Goal: Ask a question

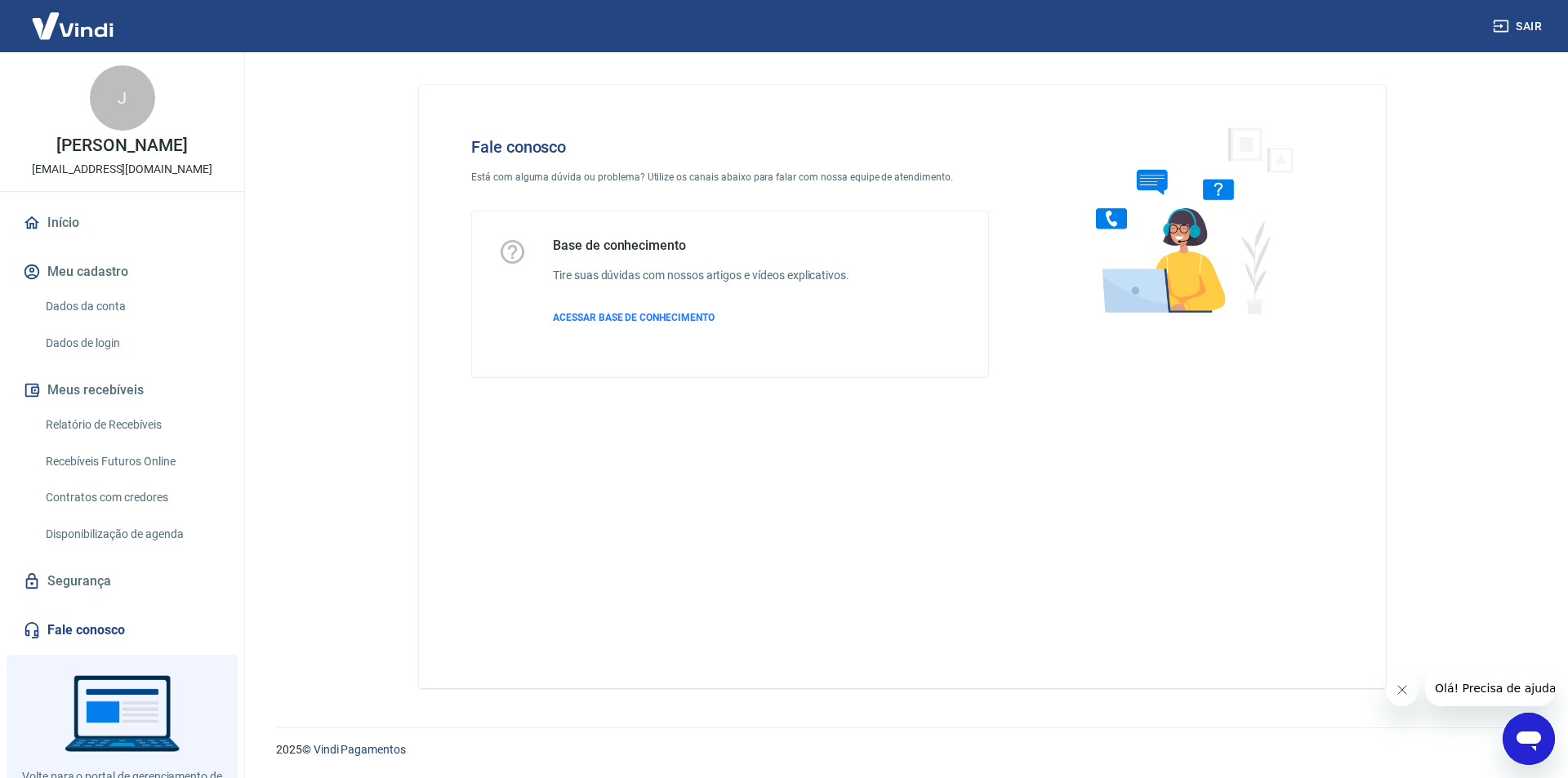
drag, startPoint x: 568, startPoint y: 183, endPoint x: 586, endPoint y: 180, distance: 18.2
click at [568, 183] on p "Está com alguma dúvida ou problema? Utilize os canais abaixo para falar com nos…" at bounding box center [731, 177] width 517 height 15
click at [1194, 241] on img at bounding box center [1187, 220] width 248 height 218
click at [1164, 264] on img at bounding box center [1187, 220] width 248 height 218
click at [624, 696] on div "Fale conosco Está com alguma dúvida ou problema? Utilize os canais abaixo para …" at bounding box center [903, 380] width 1007 height 655
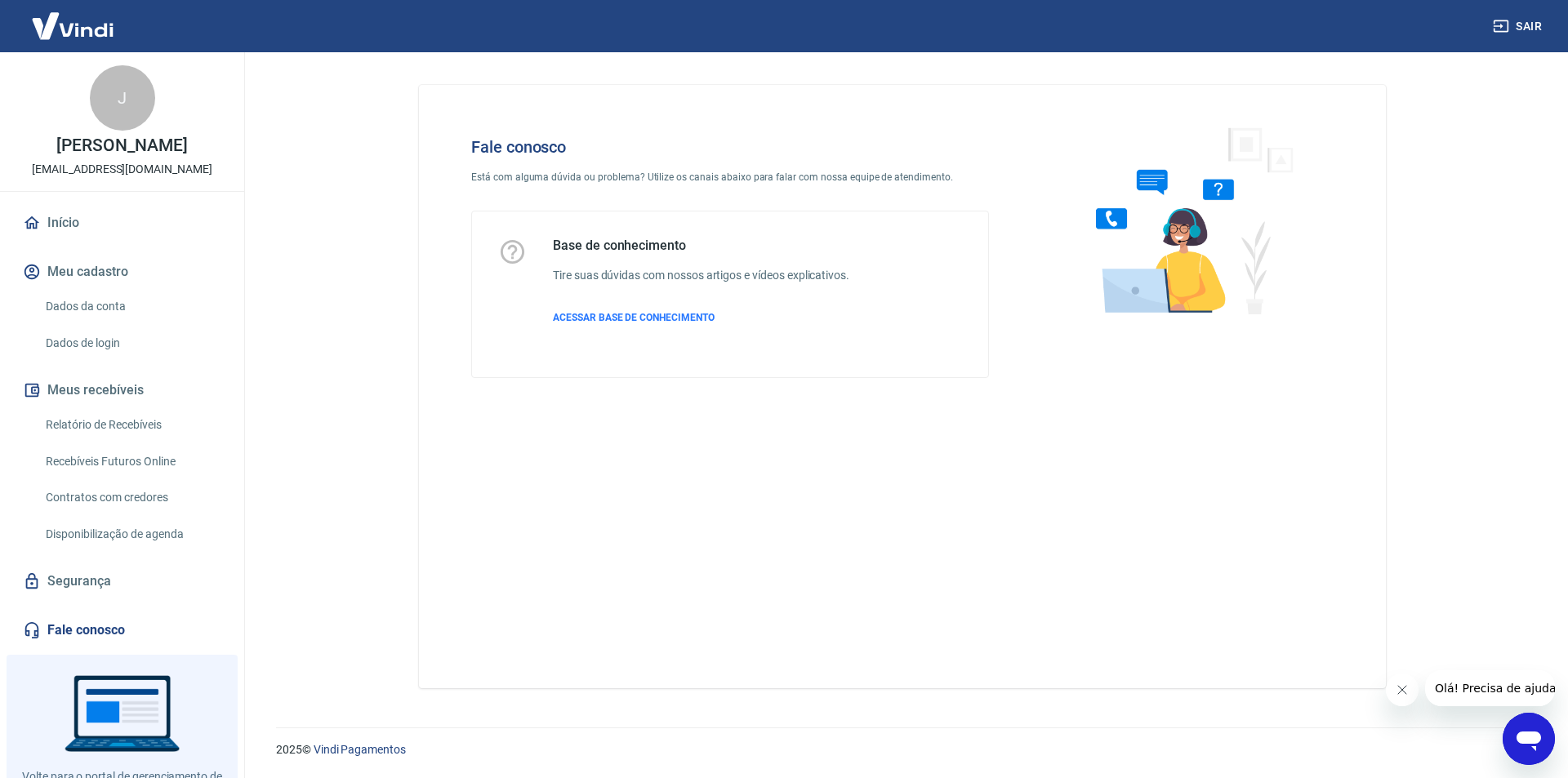
click at [839, 695] on div "Fale conosco Está com alguma dúvida ou problema? Utilize os canais abaixo para …" at bounding box center [903, 380] width 1007 height 655
drag, startPoint x: 1129, startPoint y: 685, endPoint x: 1292, endPoint y: 736, distance: 170.8
click at [1133, 688] on div "Fale conosco Está com alguma dúvida ou problema? Utilize os canais abaixo para …" at bounding box center [903, 386] width 967 height 604
click at [1528, 748] on icon "Abrir janela de mensagens" at bounding box center [1529, 739] width 29 height 29
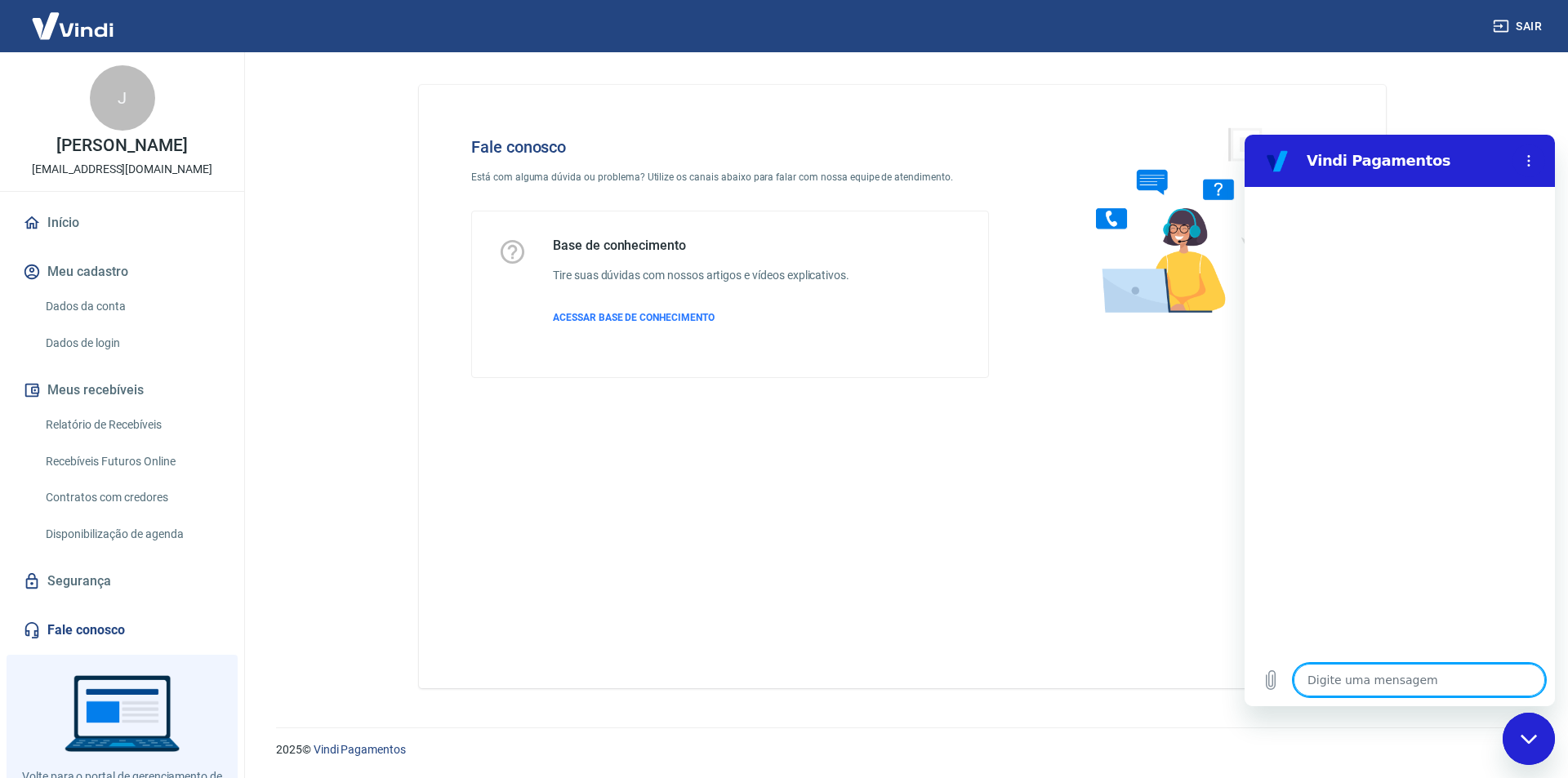
type textarea "O"
type textarea "x"
type textarea "Ol"
type textarea "x"
type textarea "Olá"
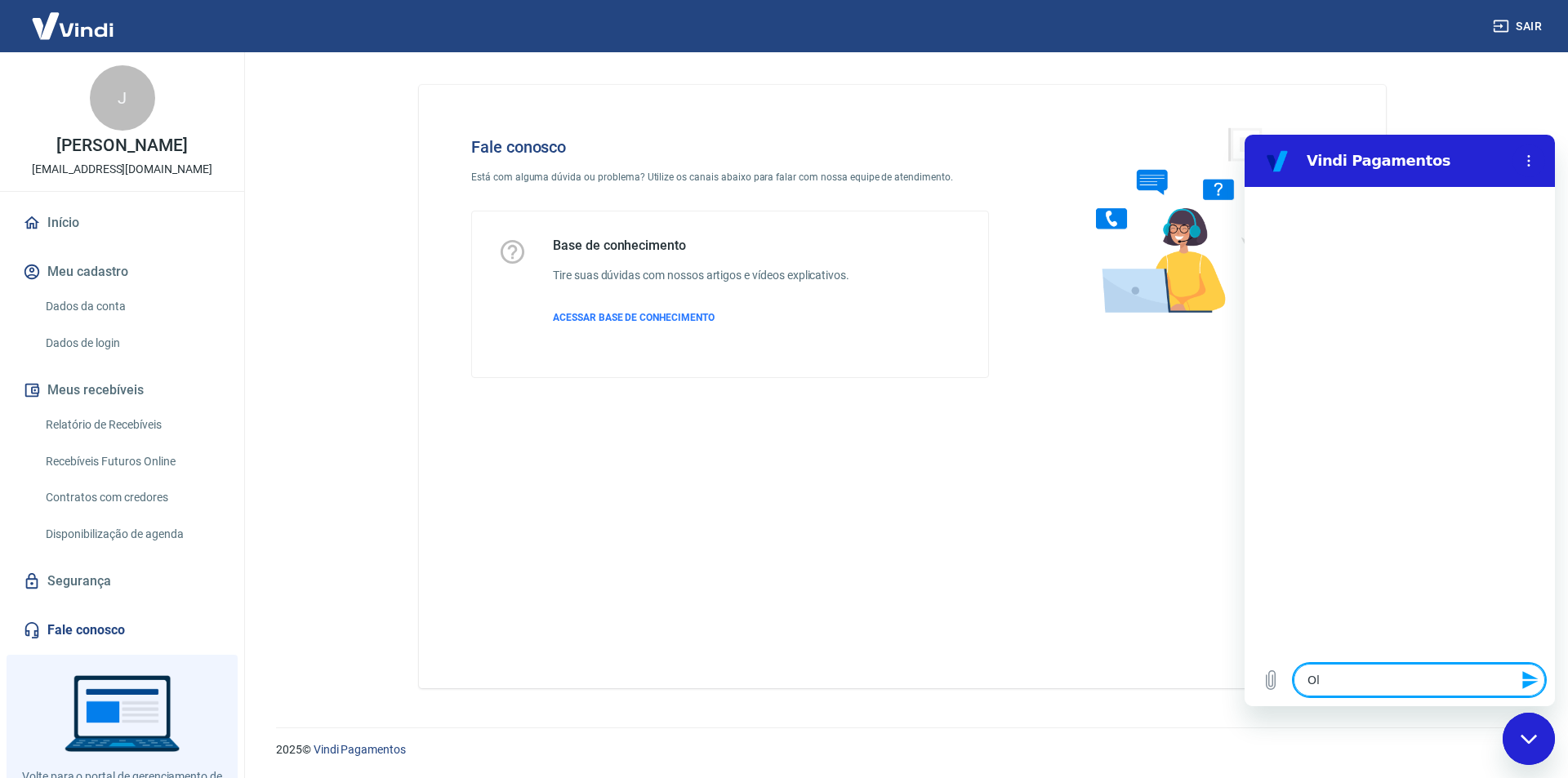
type textarea "x"
type textarea "Olá,"
type textarea "x"
type textarea "Olá,"
type textarea "x"
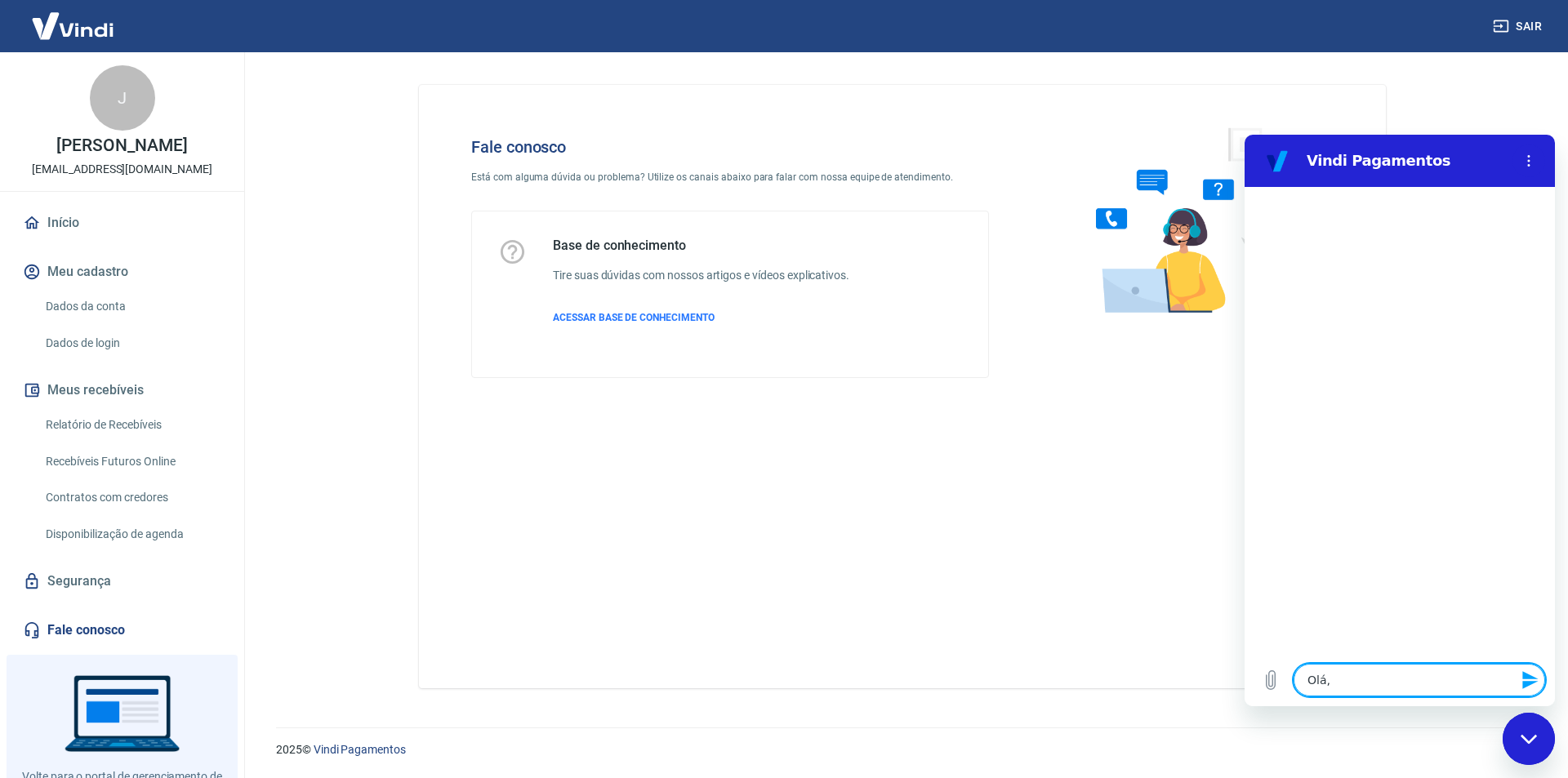
type textarea "Olá, b"
type textarea "x"
type textarea "Olá, bo"
type textarea "x"
type textarea "Olá, bom"
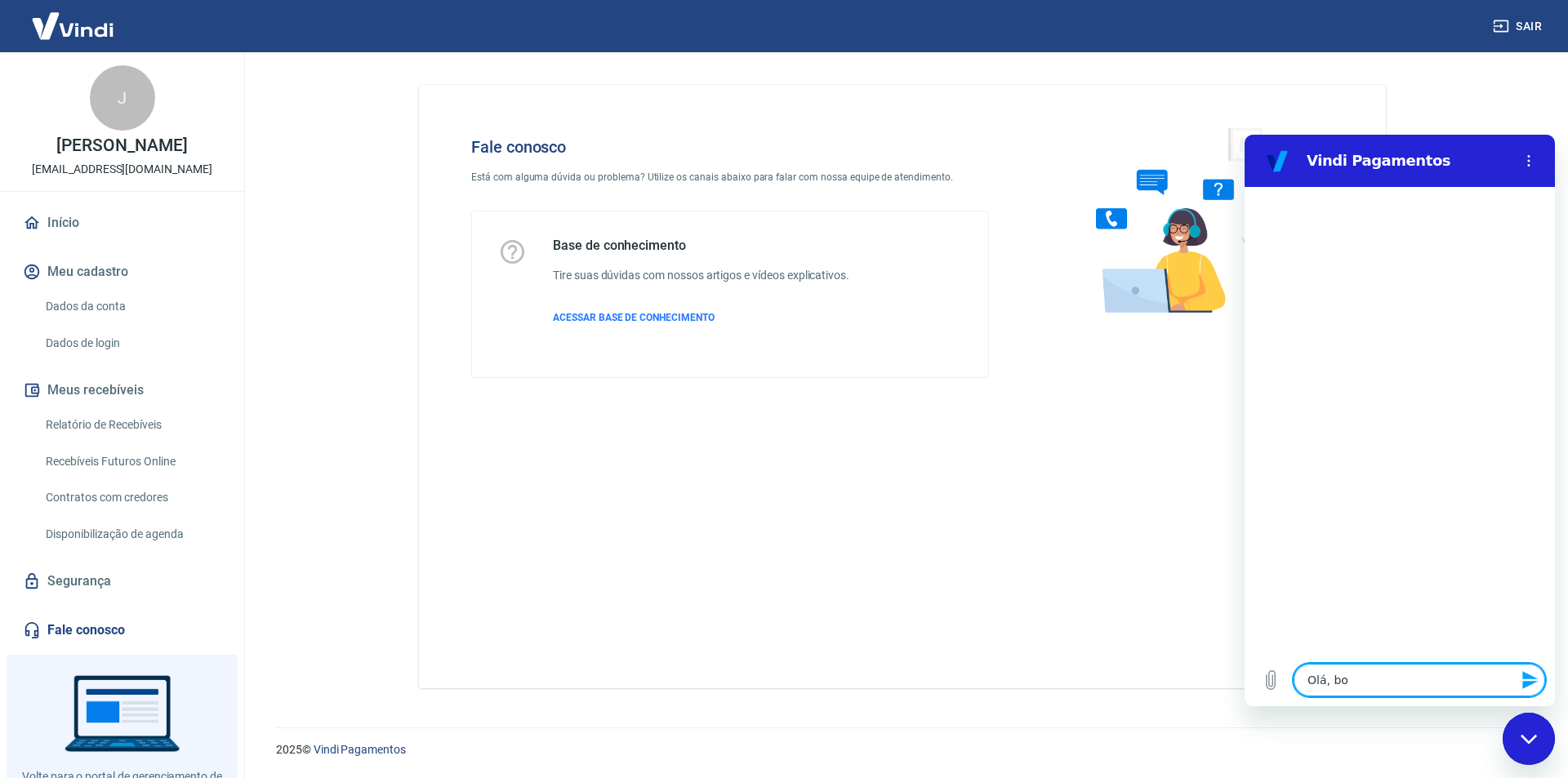
type textarea "x"
type textarea "Olá, bomd"
type textarea "x"
type textarea "Olá, bomd"
type textarea "x"
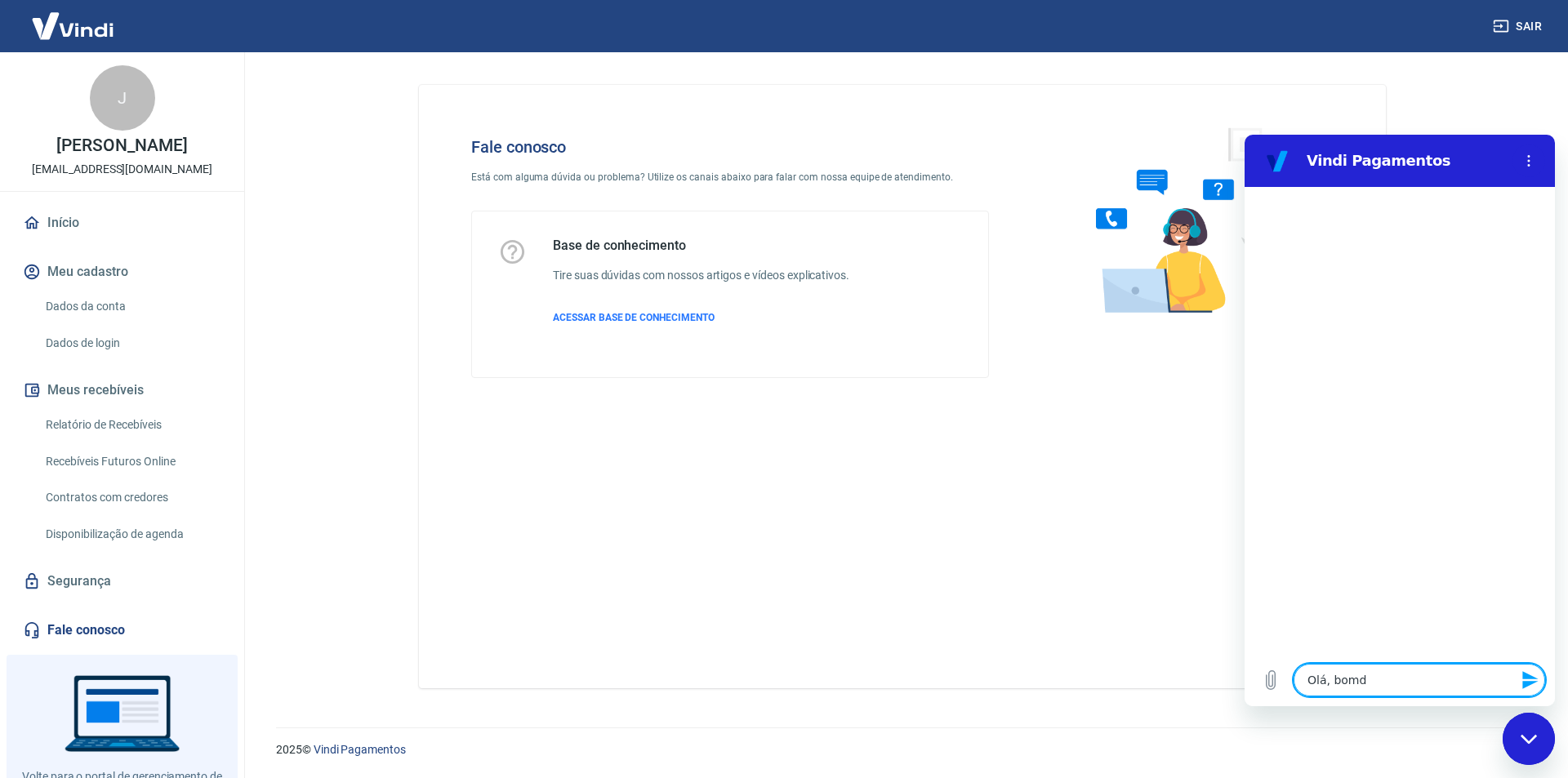
type textarea "Olá, bomd i"
type textarea "x"
type textarea "Olá, bomd iu"
type textarea "x"
type textarea "Olá, bomd iua"
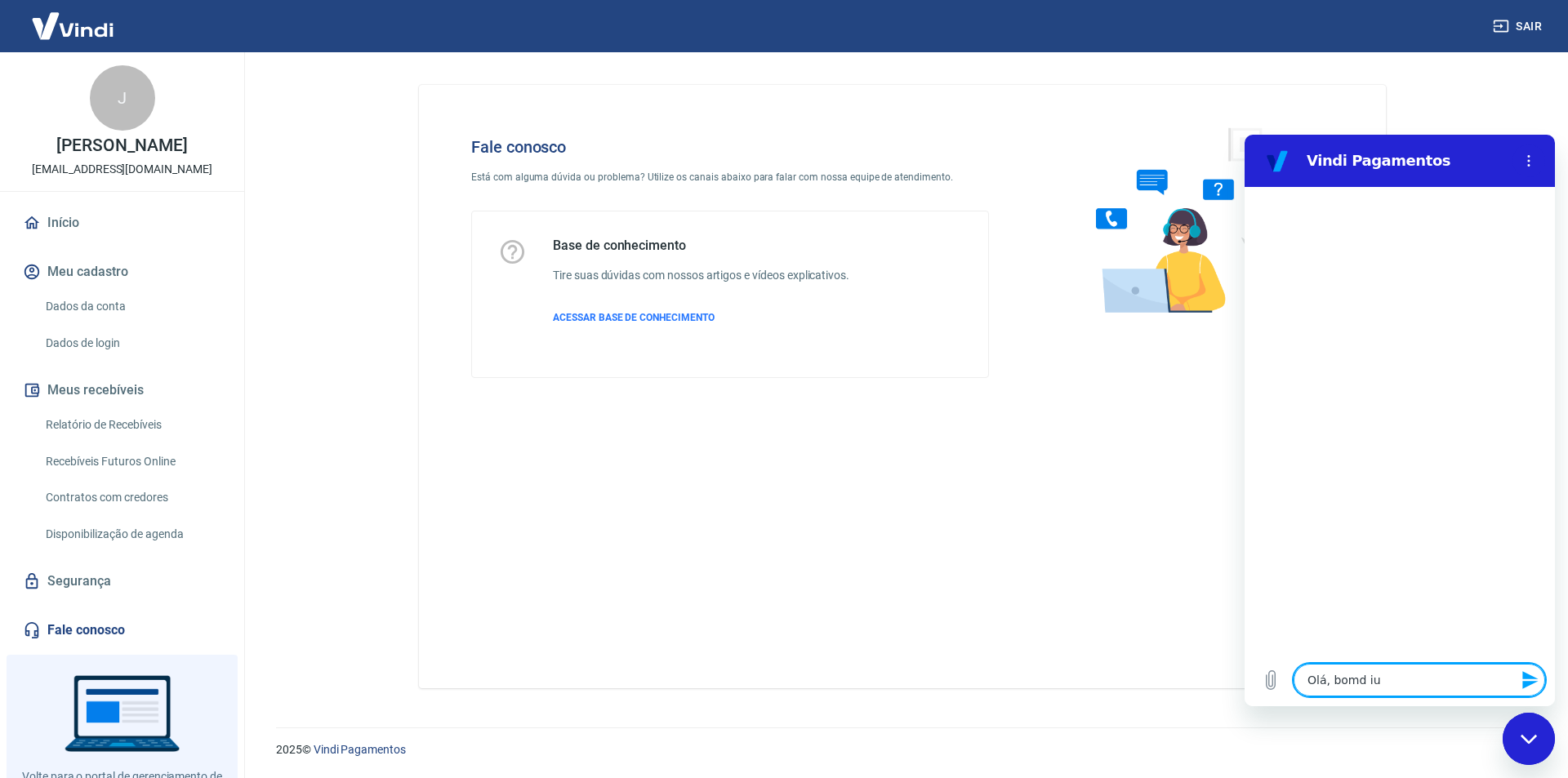
type textarea "x"
type textarea "Olá, bomd iu"
type textarea "x"
type textarea "Olá, bomd i"
type textarea "x"
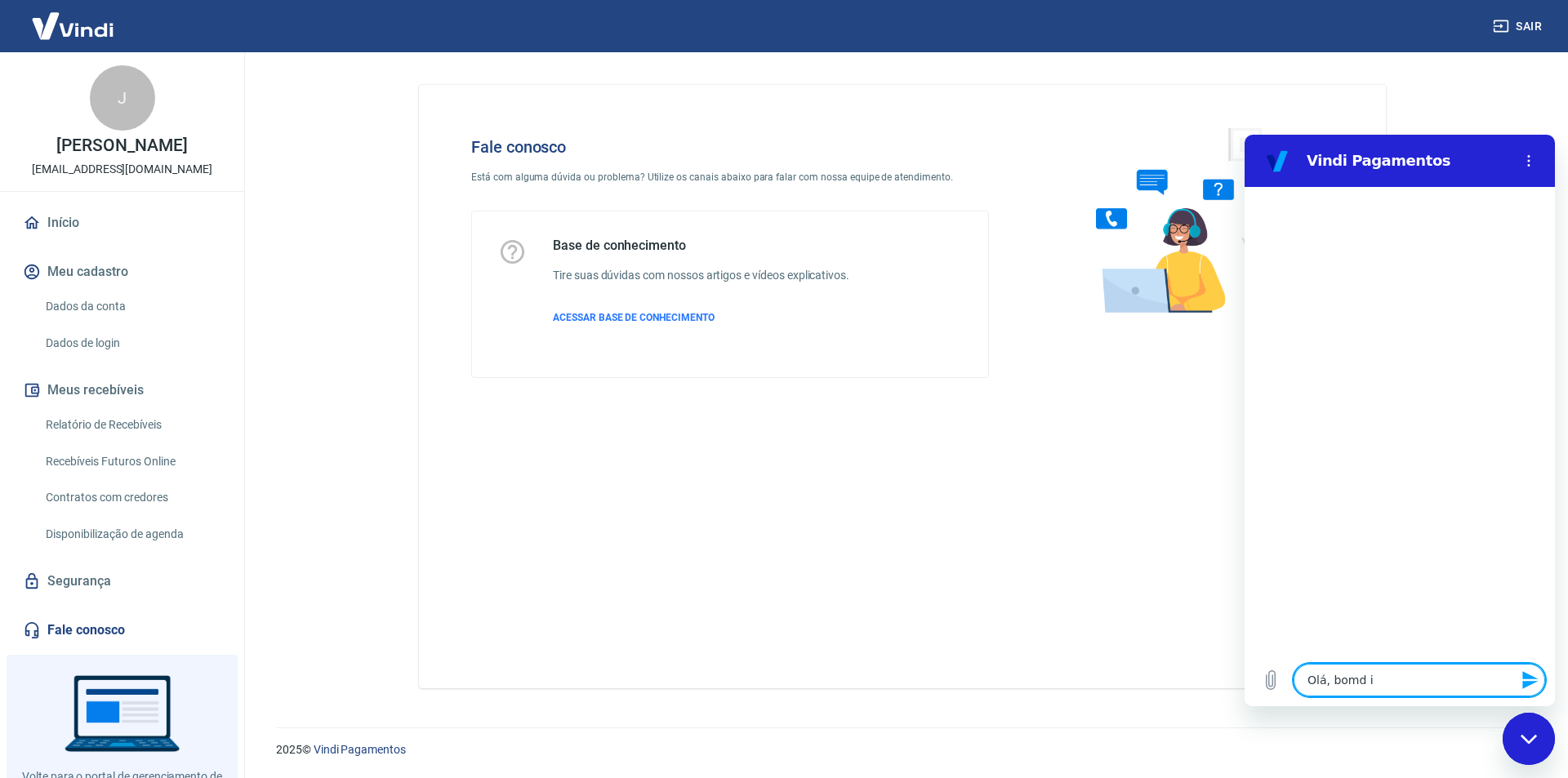
type textarea "Olá, bomd"
type textarea "x"
type textarea "Olá, bomd"
type textarea "x"
type textarea "Olá, bom"
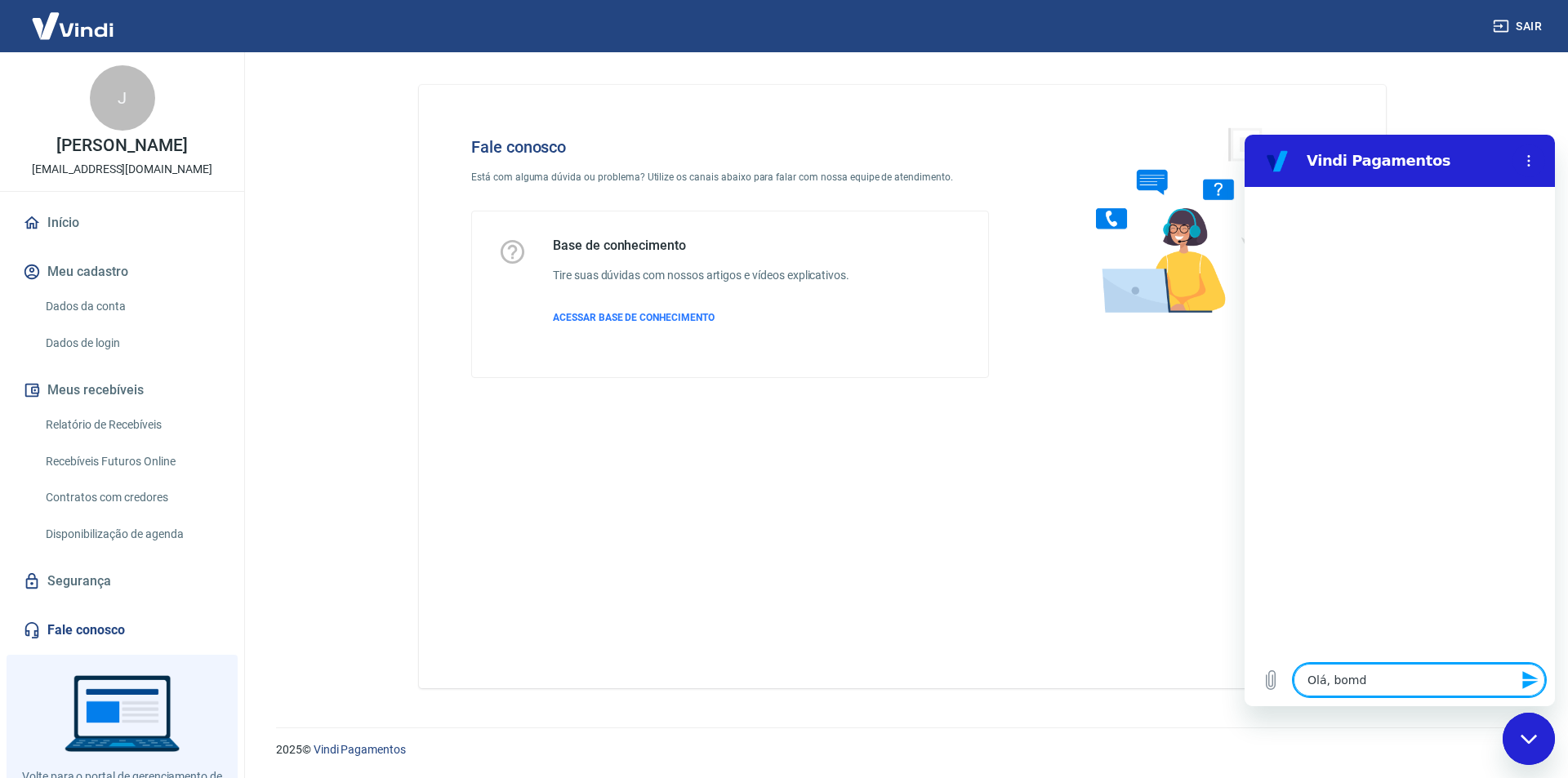
type textarea "x"
type textarea "Olá, bom"
type textarea "x"
type textarea "Olá, bom d"
type textarea "x"
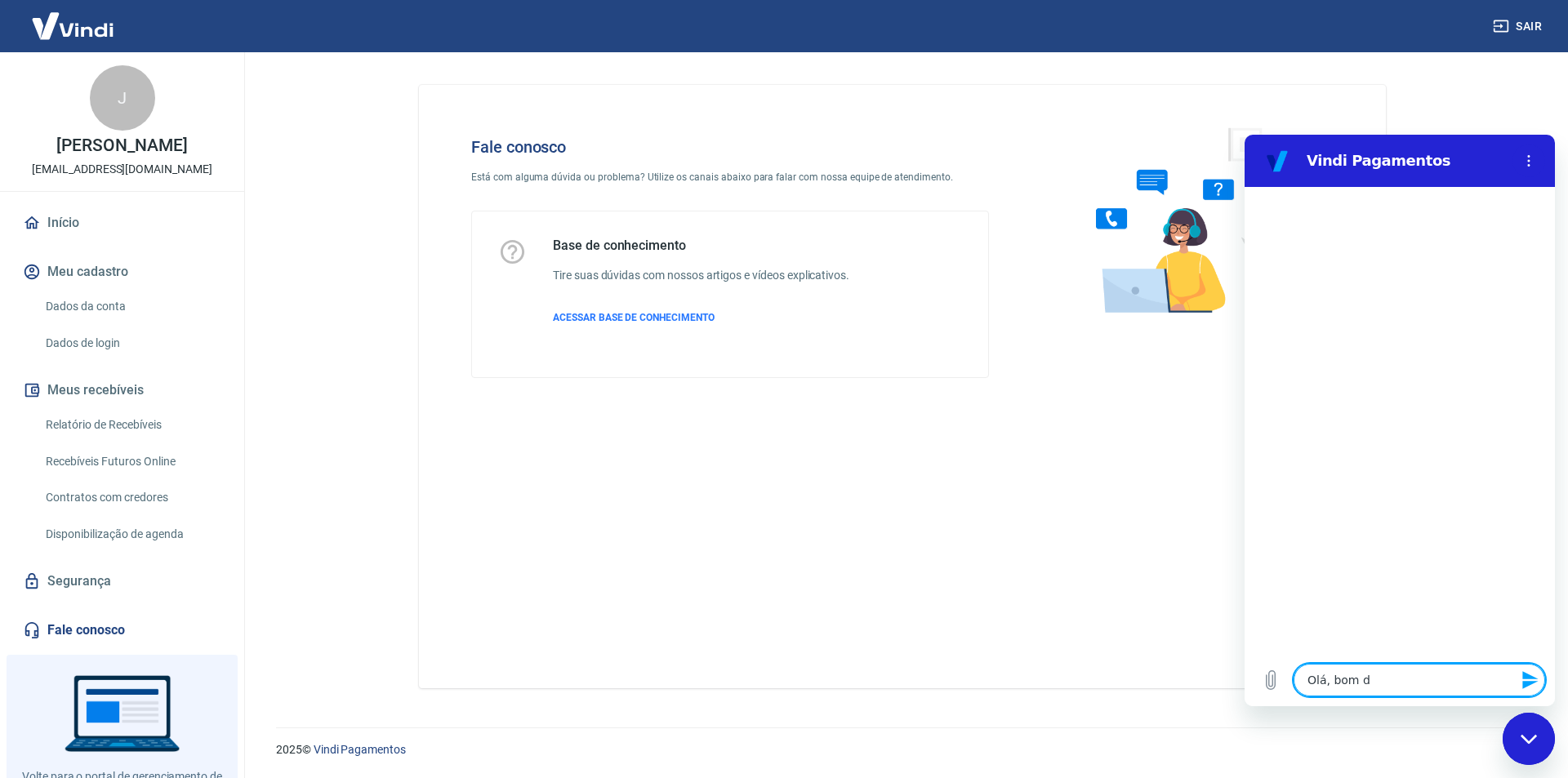
type textarea "Olá, bom di"
type textarea "x"
type textarea "Olá, bom dia"
type textarea "x"
type textarea "Olá, bom dia!"
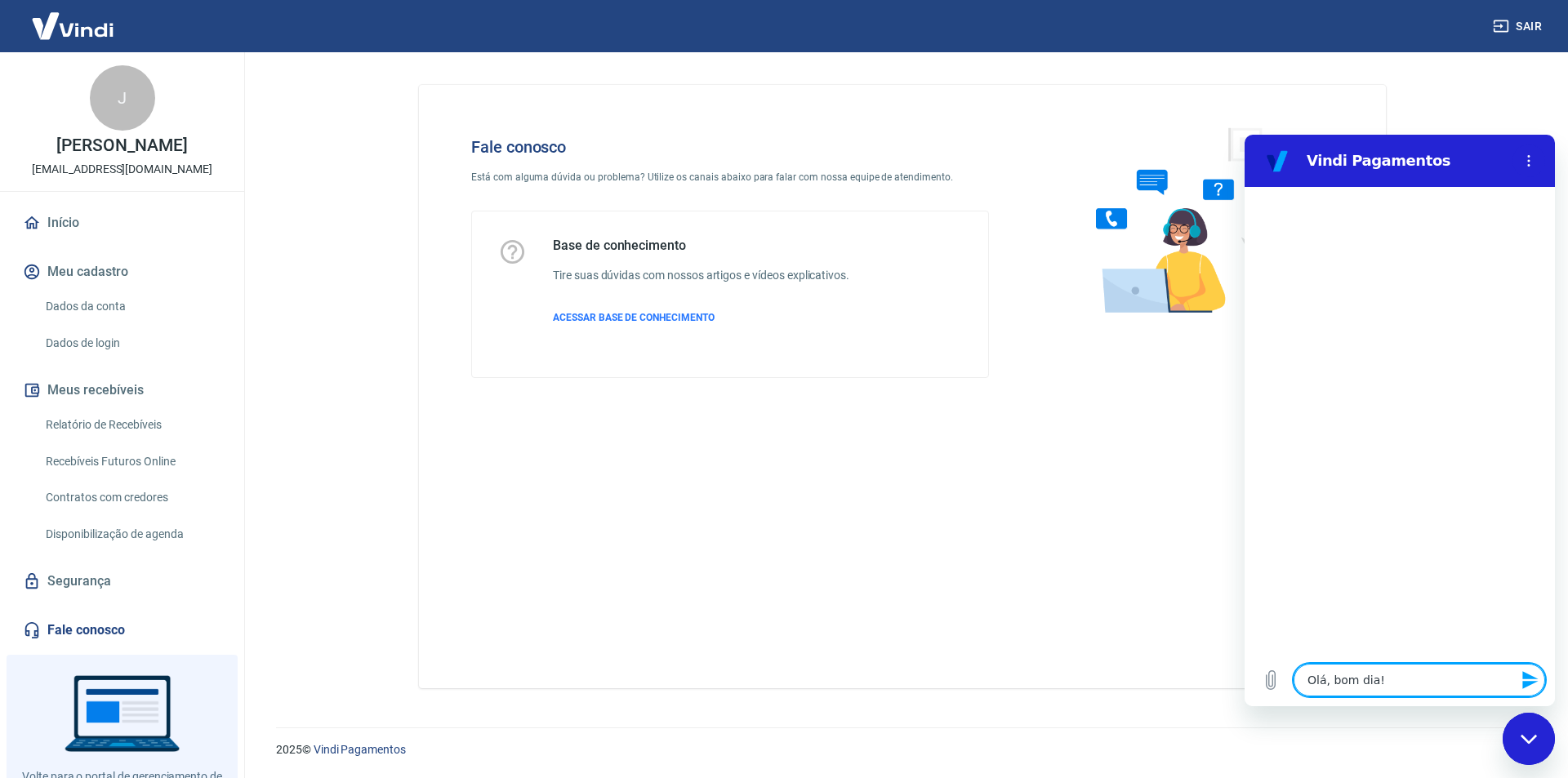
type textarea "x"
type textarea "Olá, bom dia!"
type textarea "x"
type textarea "Olá, bom dia!"
click at [1527, 739] on icon "Fechar janela de mensagens" at bounding box center [1530, 739] width 18 height 11
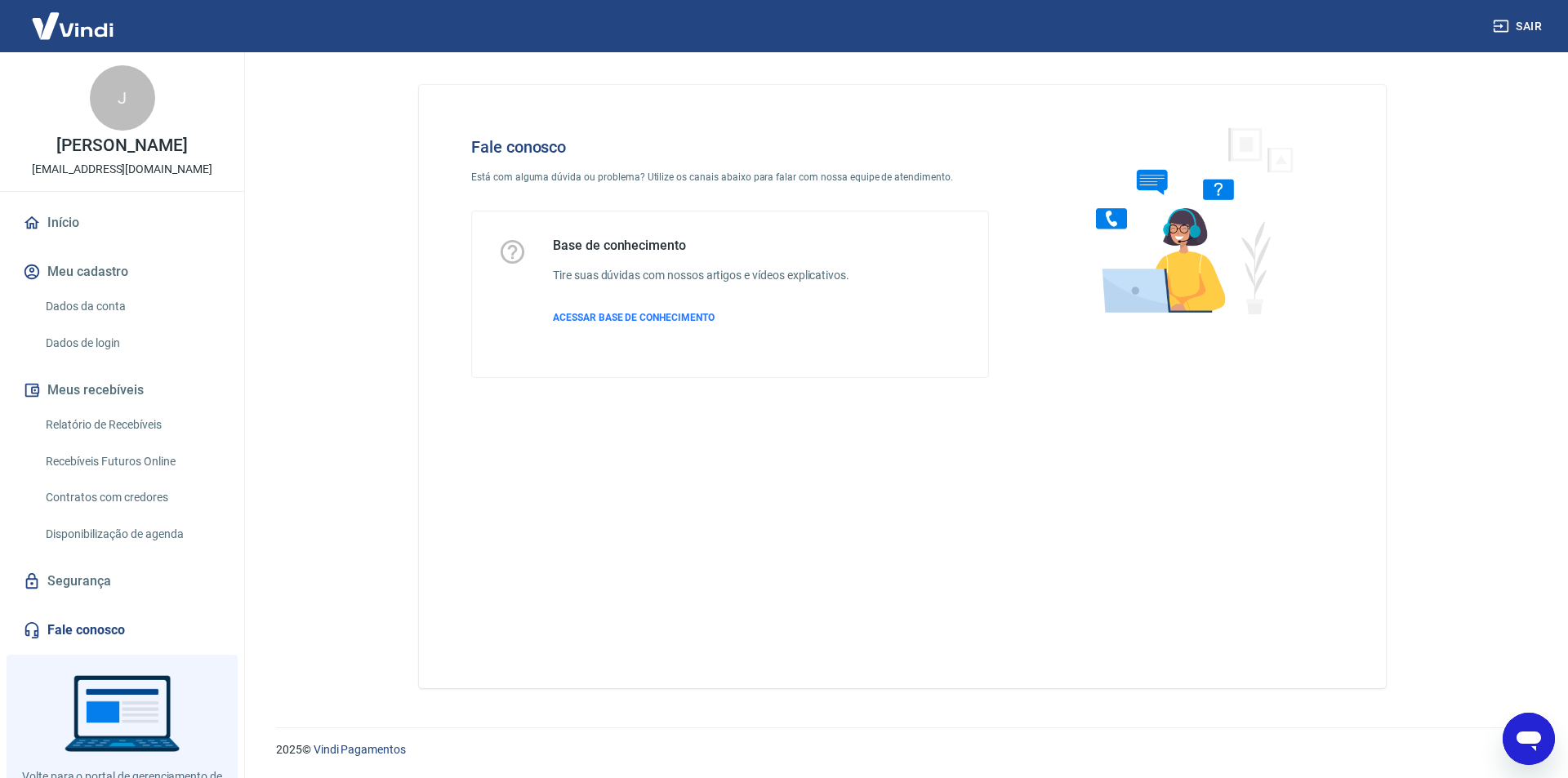
click at [1527, 739] on icon "Abrir janela de mensagens" at bounding box center [1528, 741] width 24 height 19
type textarea "x"
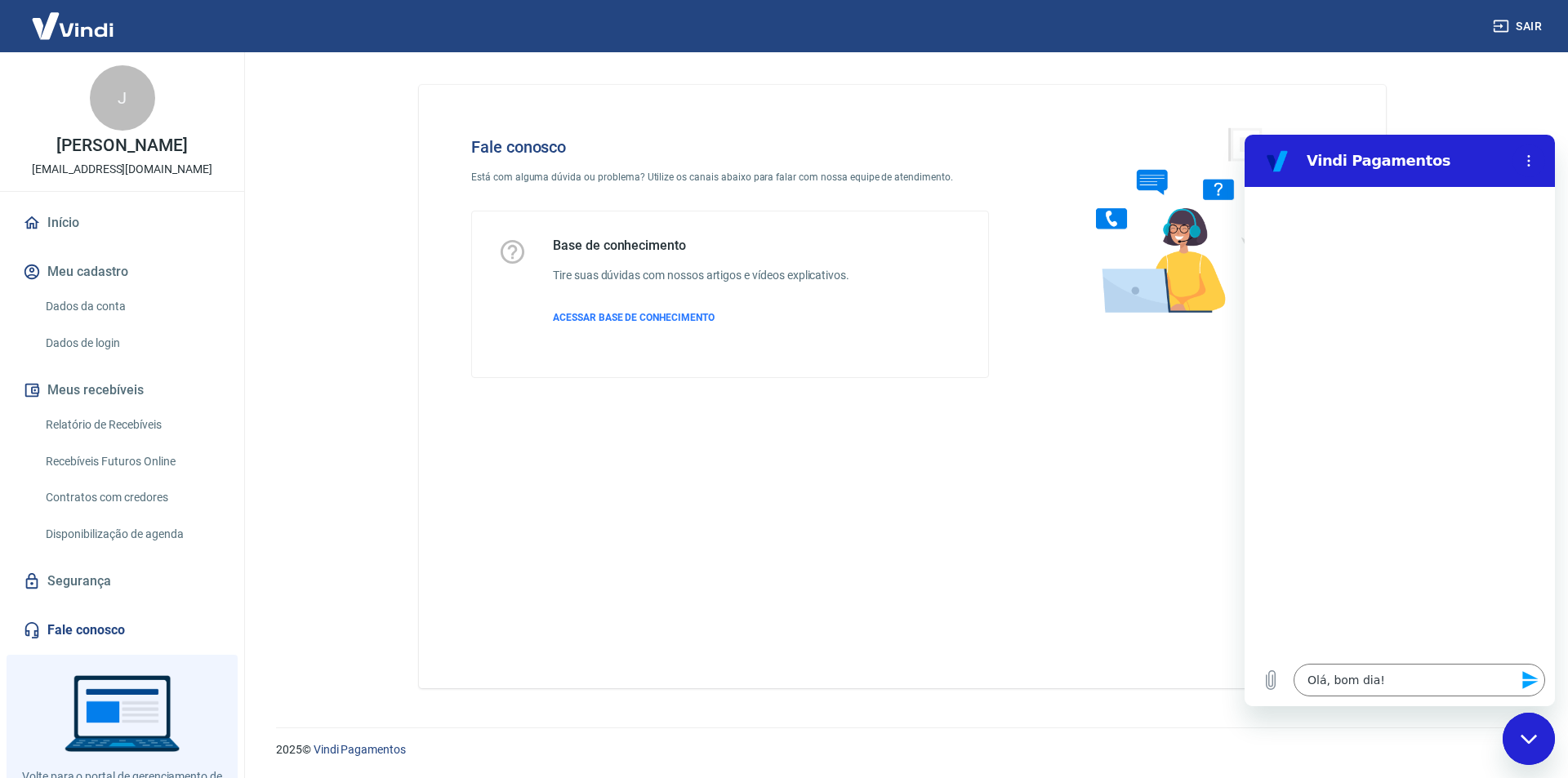
click at [1528, 670] on icon "Enviar mensagem" at bounding box center [1531, 680] width 19 height 19
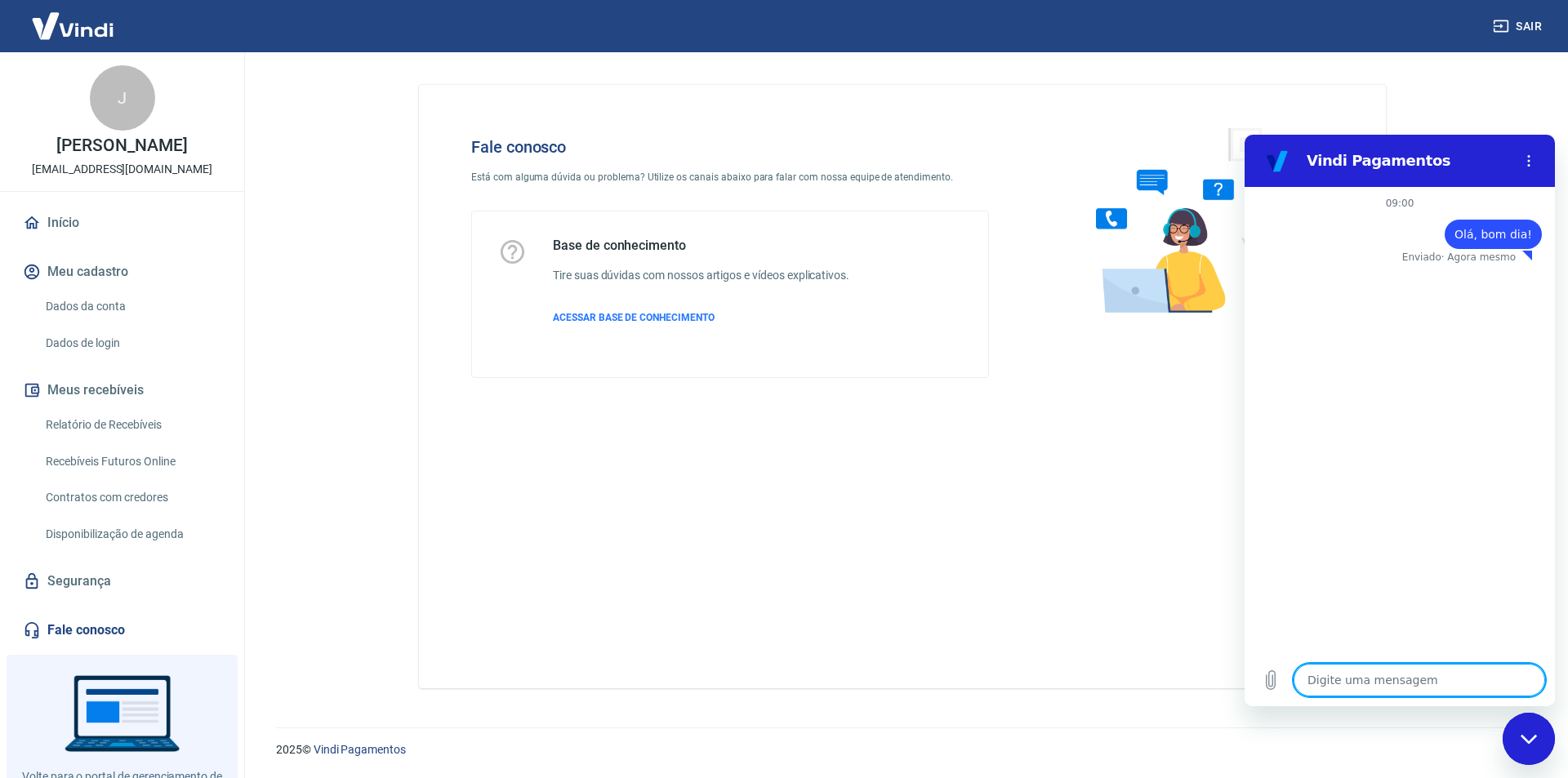
click at [1387, 678] on textarea at bounding box center [1419, 681] width 252 height 33
type textarea "x"
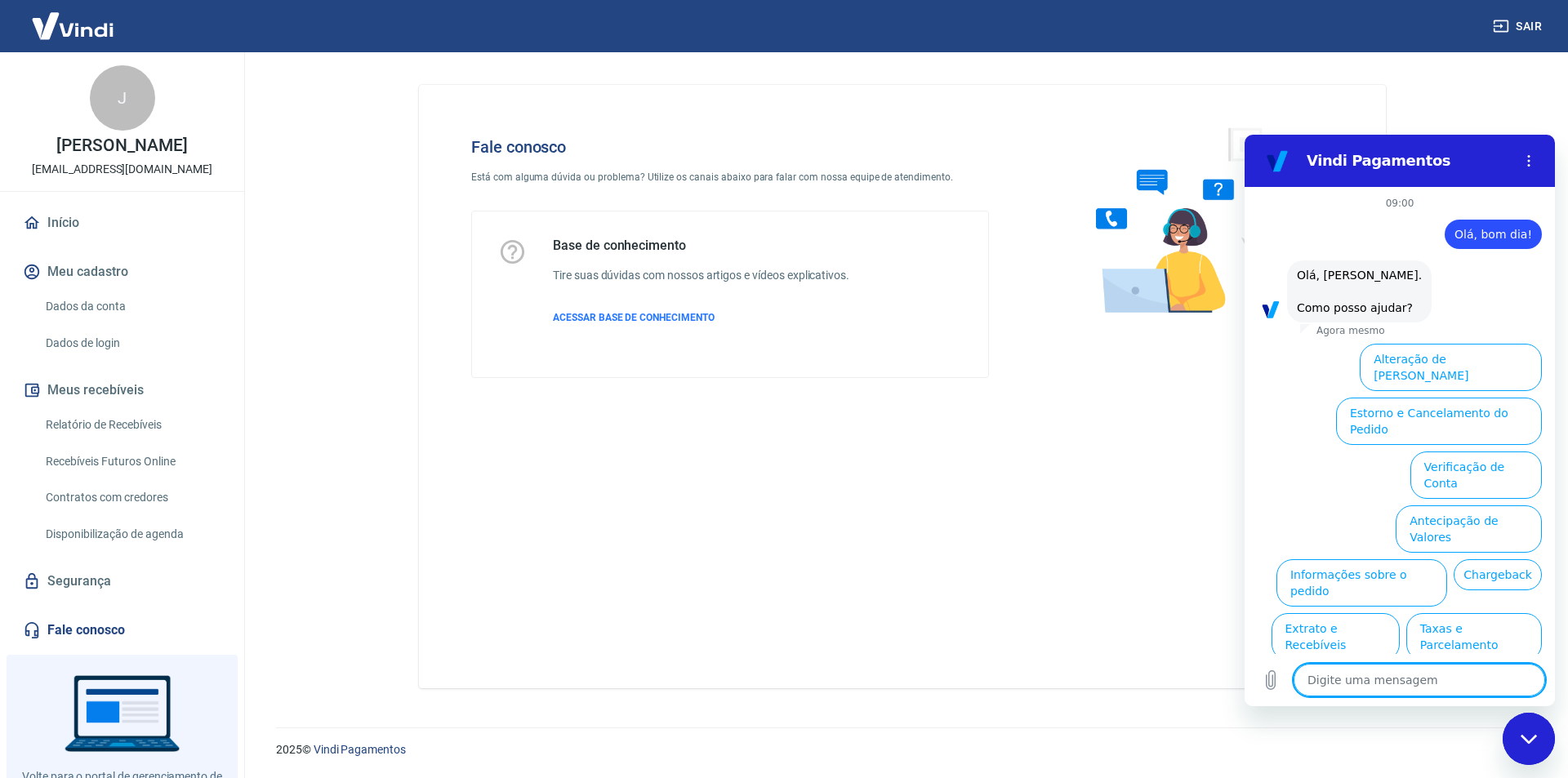
type textarea "Q"
type textarea "x"
type textarea "Qu"
type textarea "x"
type textarea "Qua"
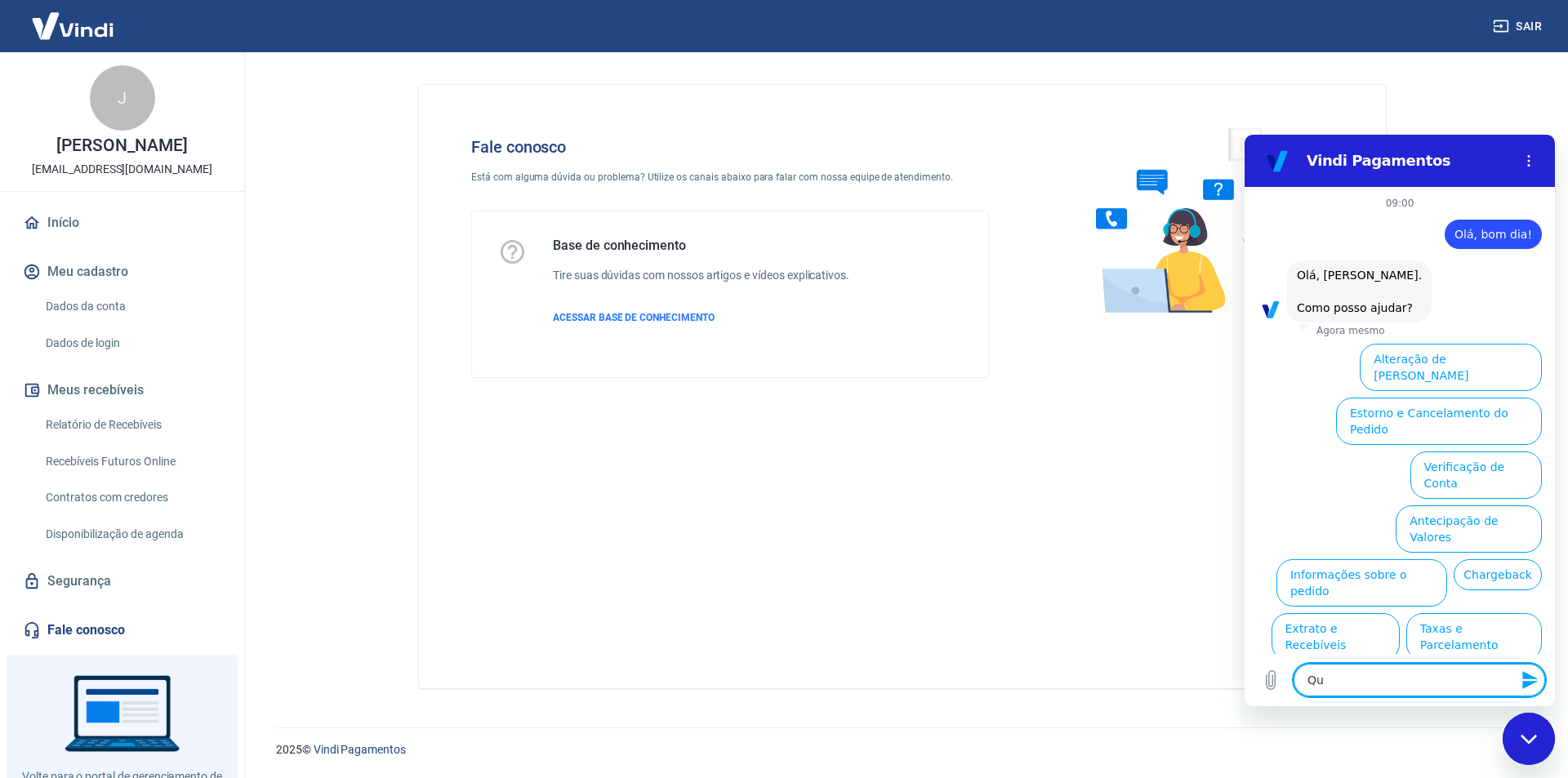
type textarea "x"
type textarea "Quan"
type textarea "x"
type textarea "Qua"
type textarea "x"
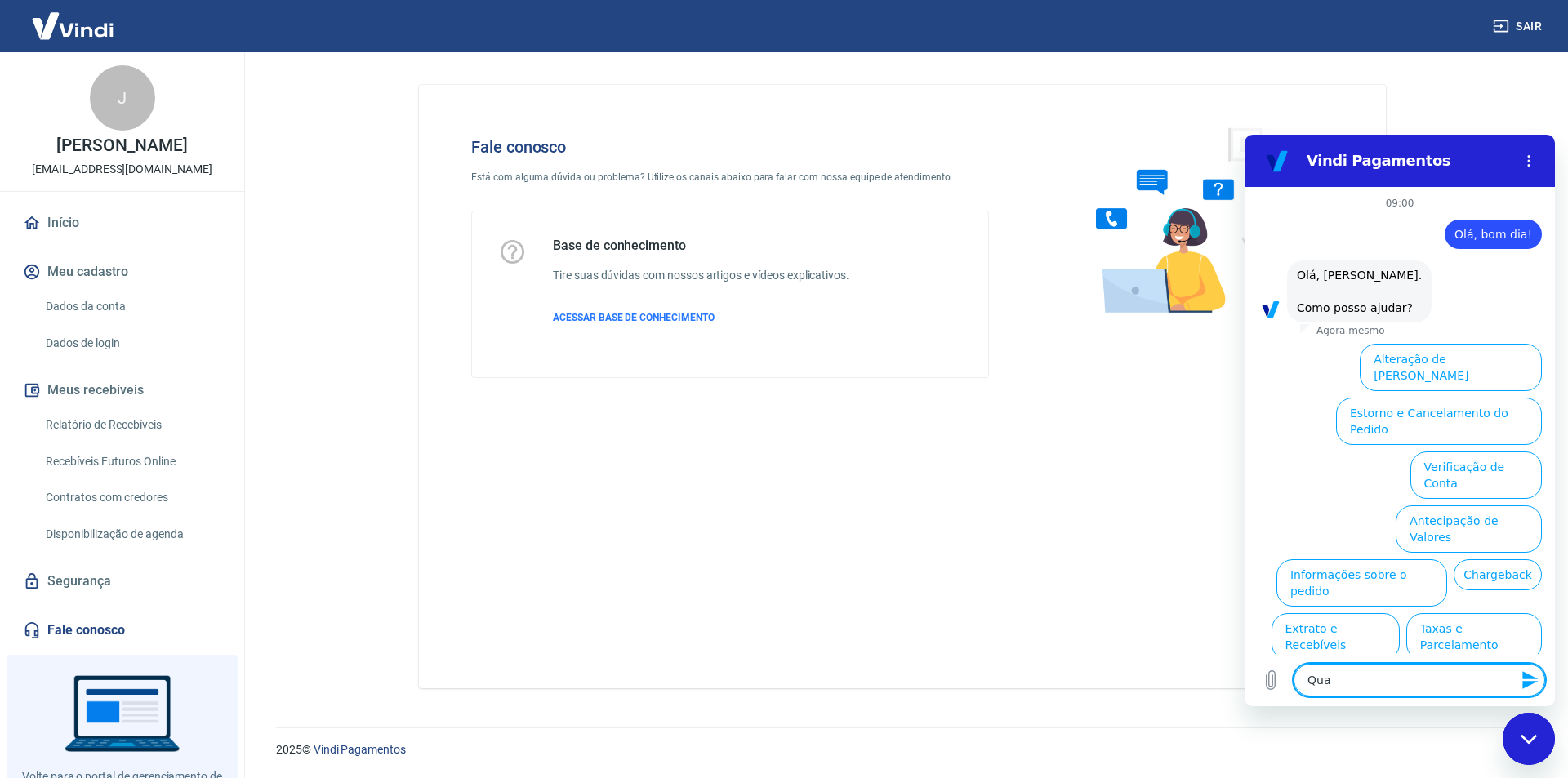
type textarea "Qu"
type textarea "x"
type textarea "Q"
type textarea "x"
drag, startPoint x: 1329, startPoint y: 680, endPoint x: 2478, endPoint y: 774, distance: 1152.8
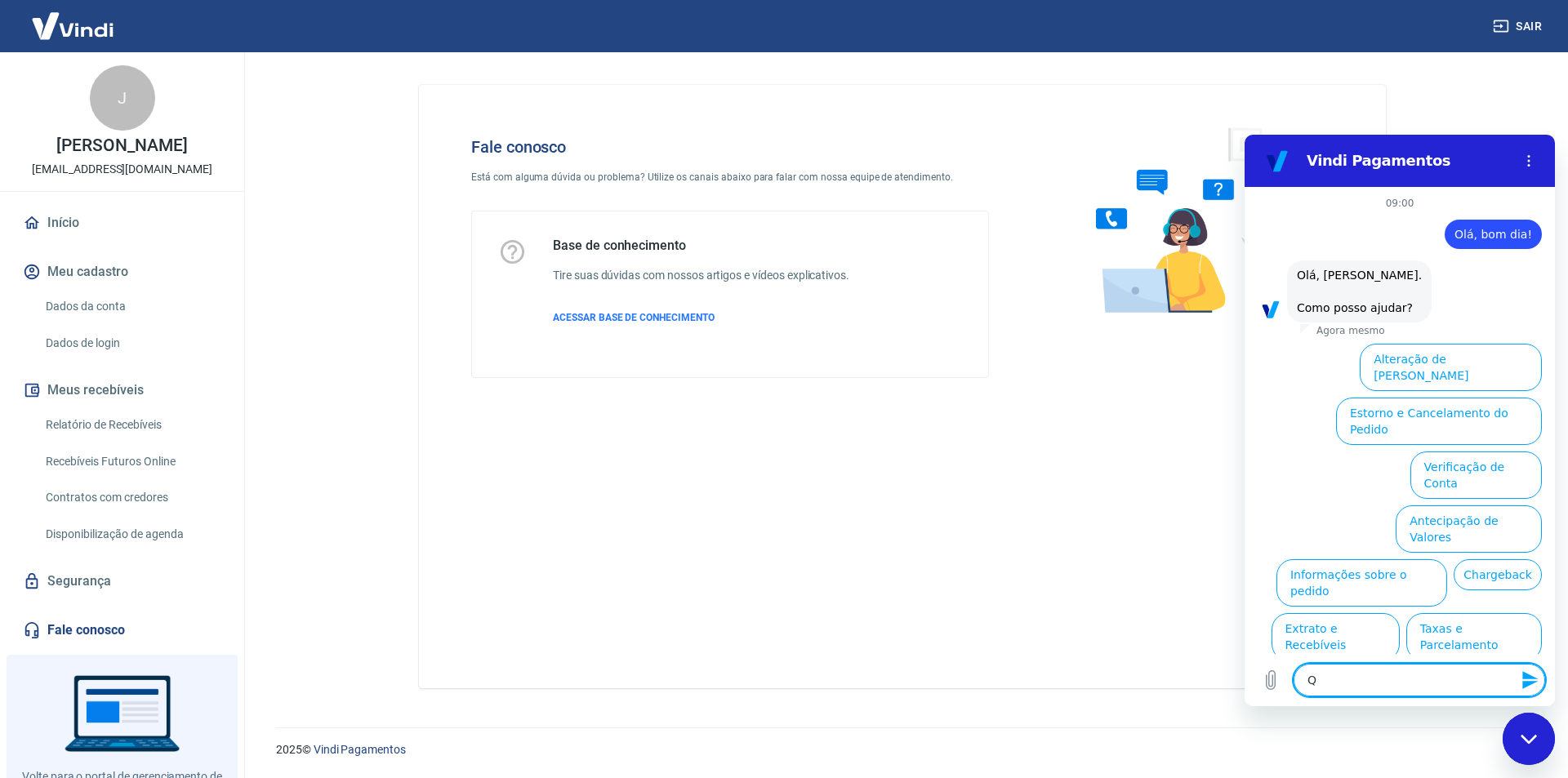
click at [1245, 659] on html "Vindi Pagamentos 09:00 diz: Olá, bom dia! Enviado · Agora mesmo diz: [PERSON_NA…" at bounding box center [1400, 421] width 310 height 572
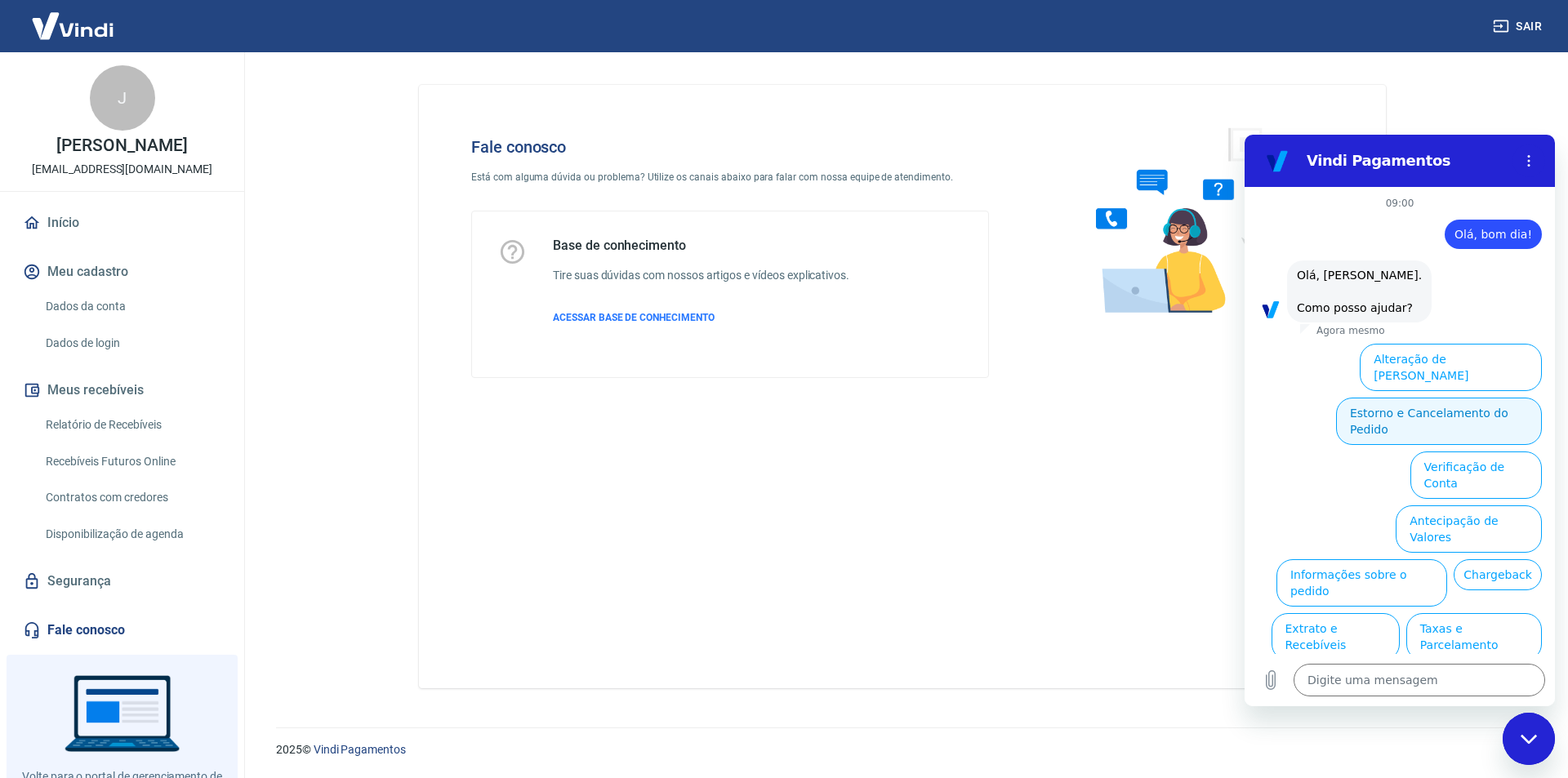
click at [1375, 398] on button "Estorno e Cancelamento do Pedido" at bounding box center [1440, 421] width 206 height 48
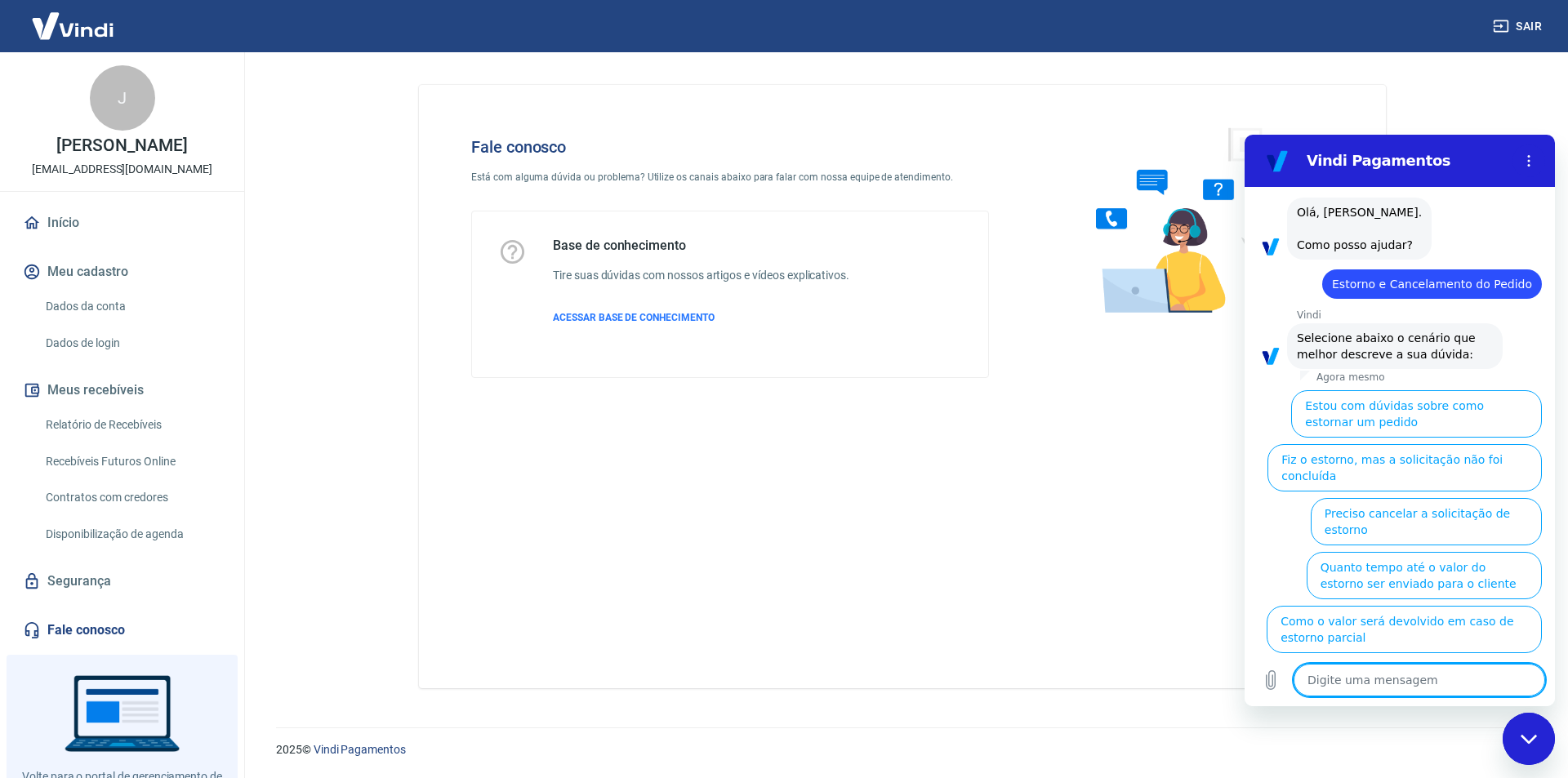
scroll to position [71, 0]
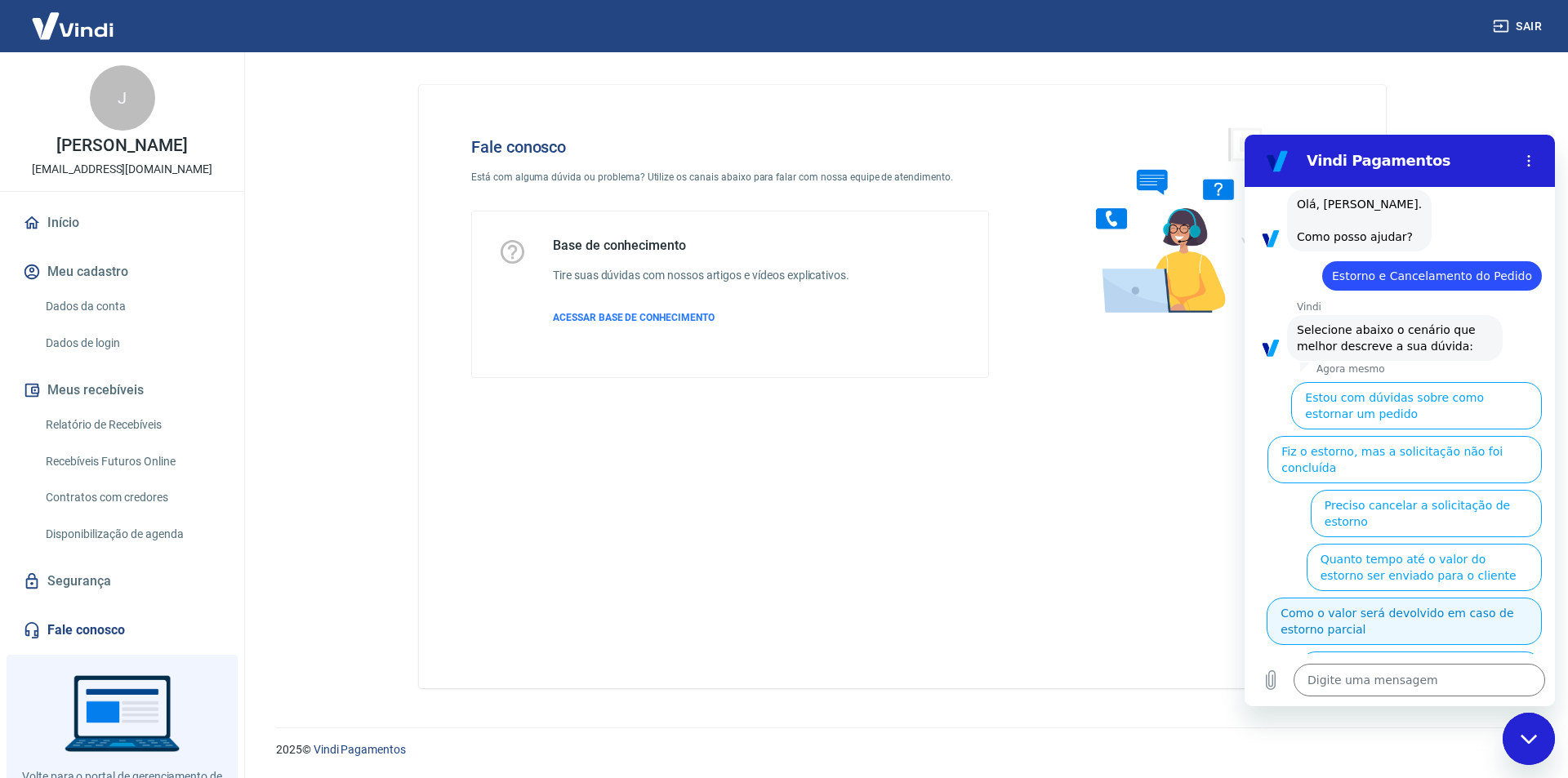
click at [1371, 598] on button "Como o valor será devolvido em caso de estorno parcial" at bounding box center [1404, 621] width 275 height 48
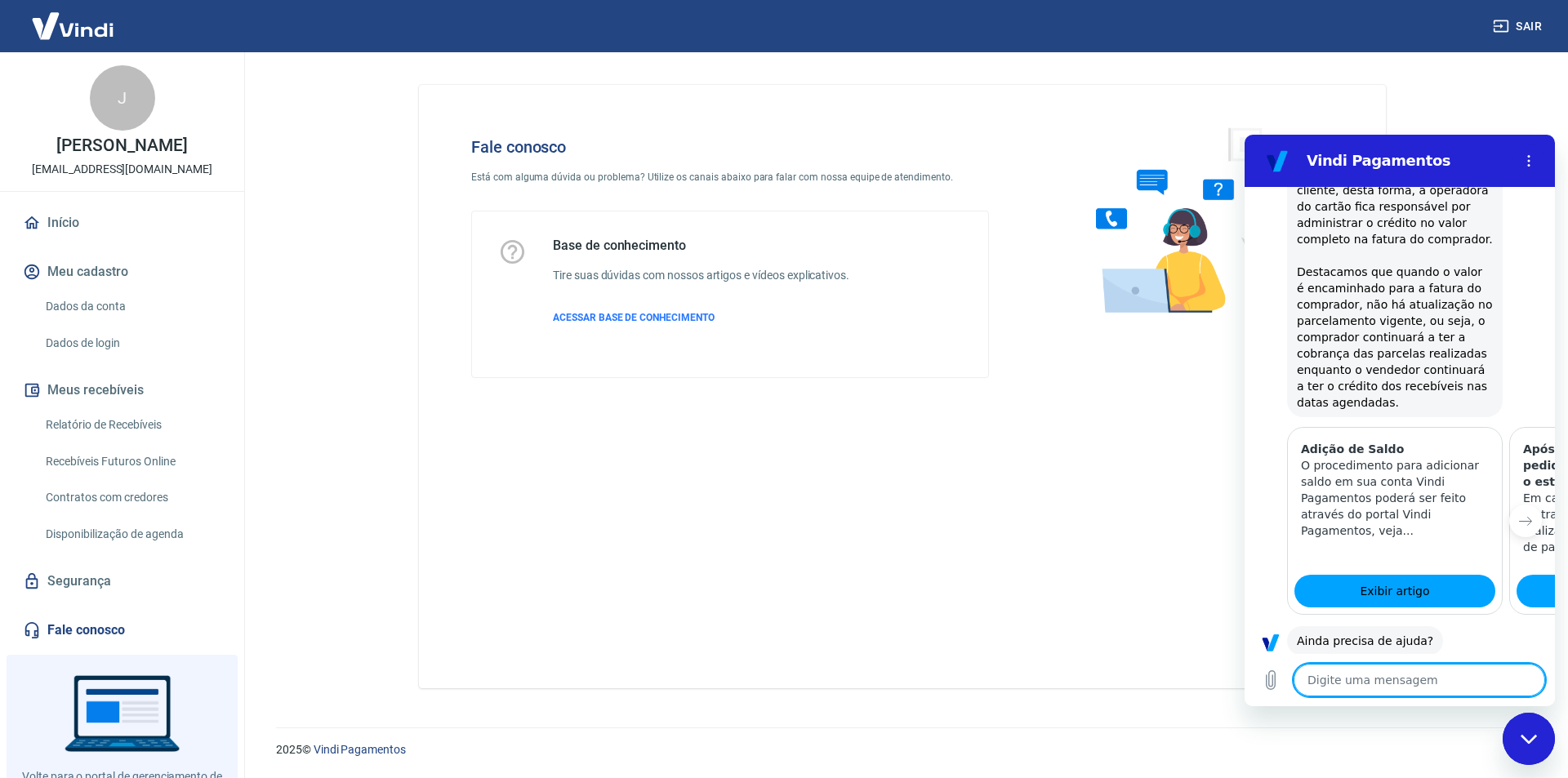
scroll to position [655, 0]
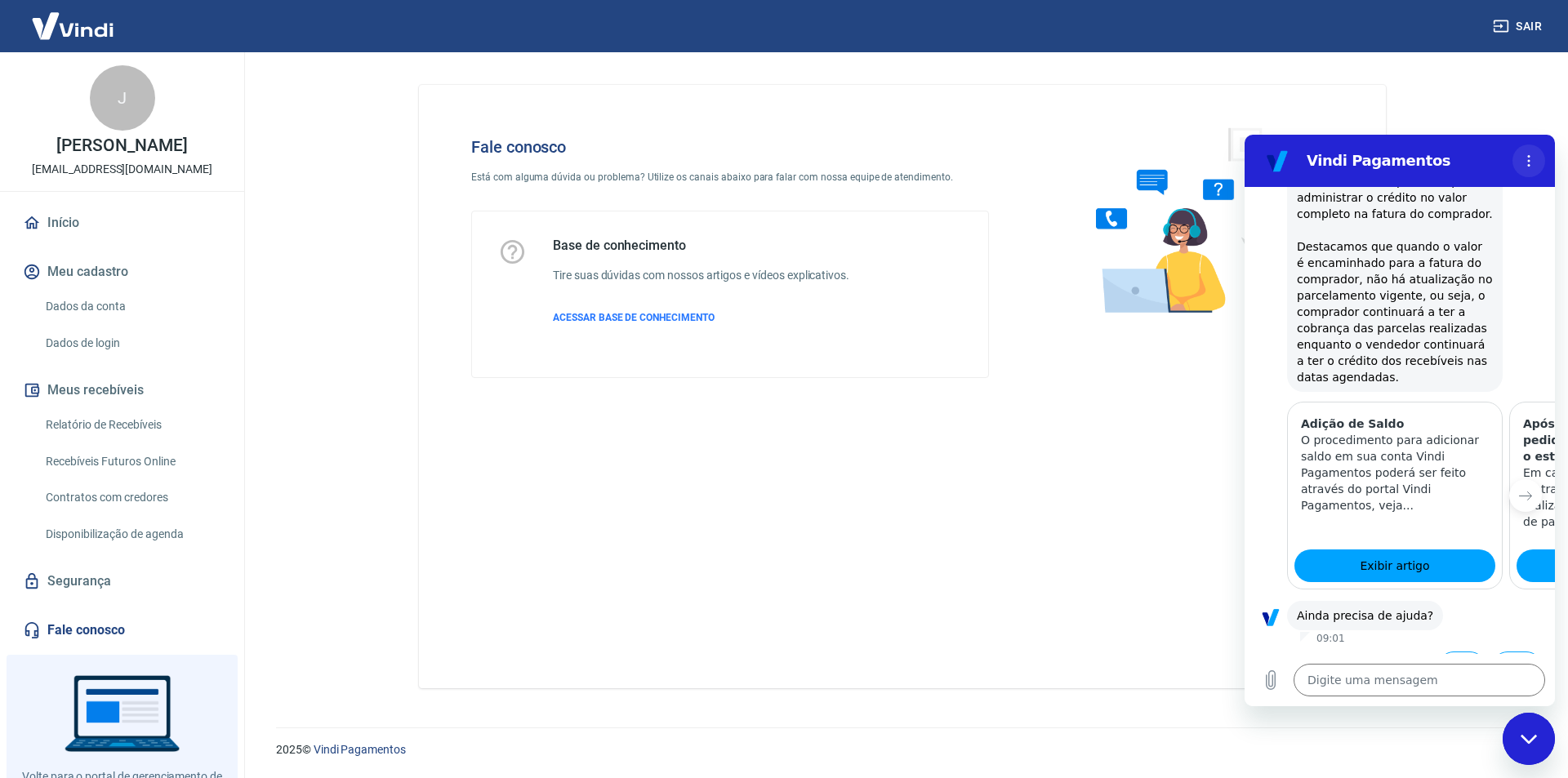
click at [1527, 165] on icon "Menu de opções" at bounding box center [1528, 160] width 13 height 13
click at [1424, 170] on div "Vindi Pagamentos" at bounding box center [1380, 161] width 252 height 33
click at [1407, 164] on h2 "Vindi Pagamentos" at bounding box center [1407, 160] width 199 height 19
click at [1519, 489] on icon "Próximo item" at bounding box center [1525, 495] width 13 height 13
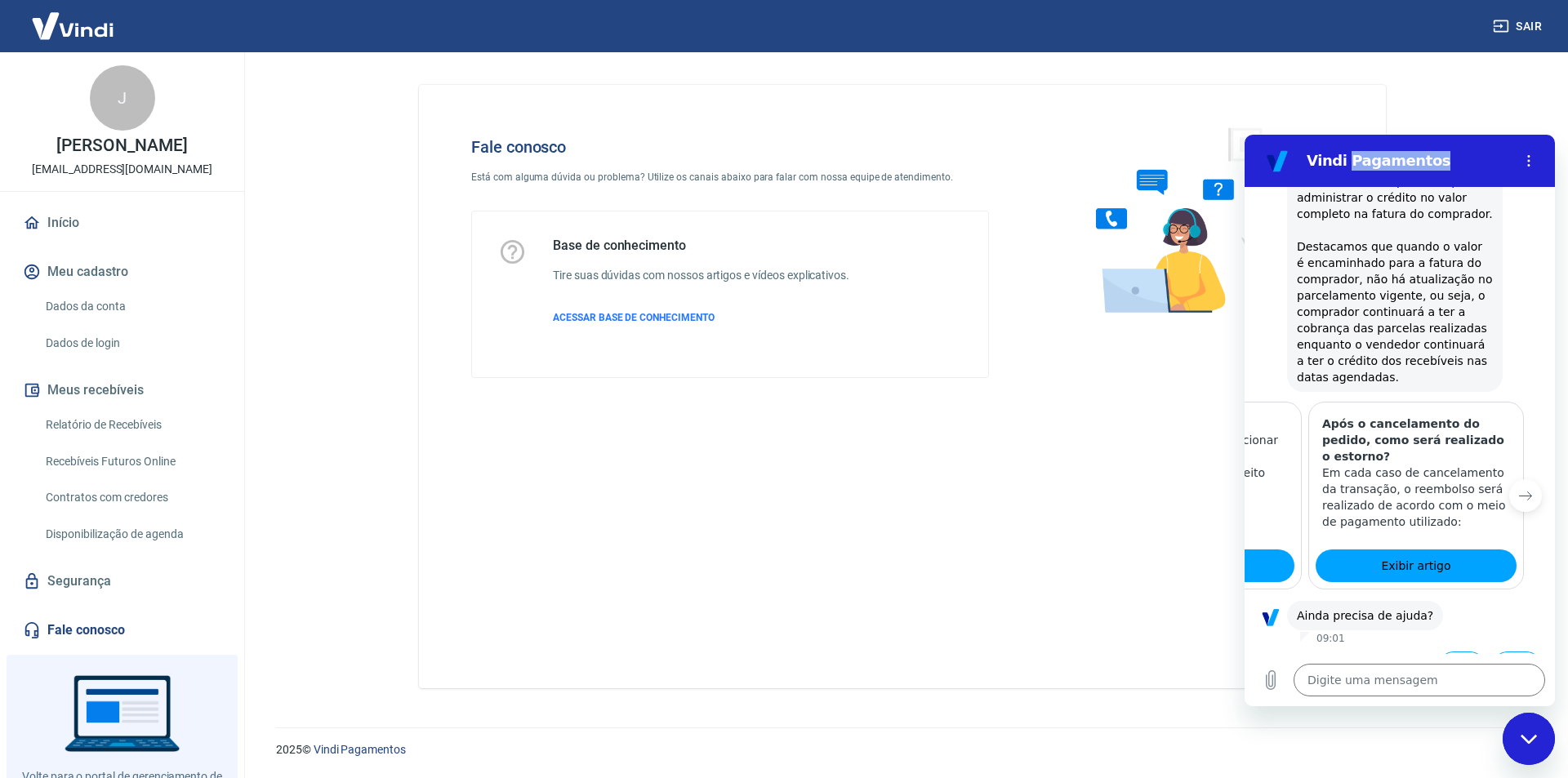
scroll to position [0, 201]
click at [1414, 556] on span "Exibir artigo" at bounding box center [1414, 566] width 69 height 19
click at [1531, 746] on div "Fechar janela de mensagens" at bounding box center [1529, 739] width 49 height 49
type textarea "x"
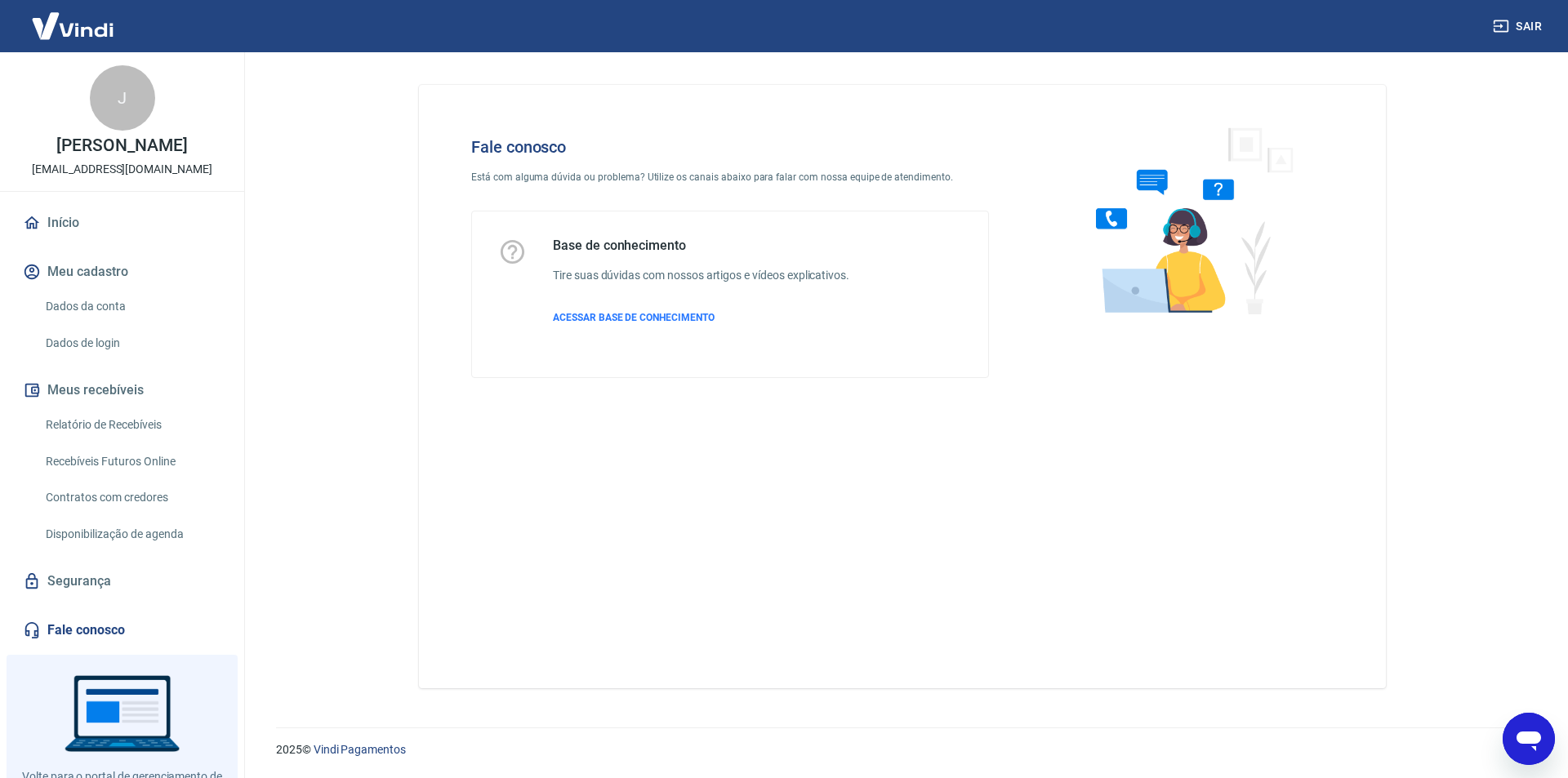
click at [65, 208] on link "Início" at bounding box center [122, 223] width 205 height 36
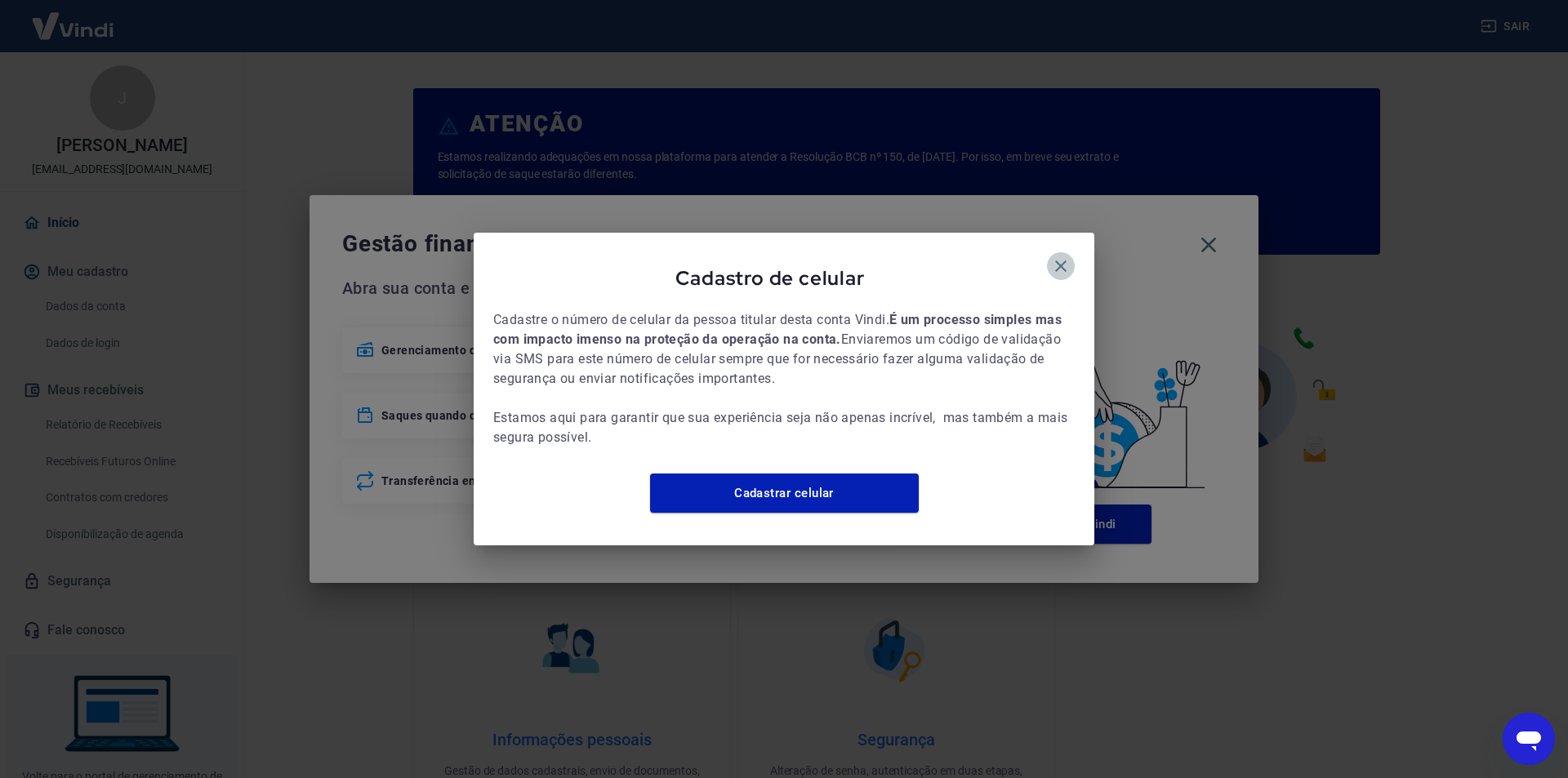
click at [1060, 261] on icon "button" at bounding box center [1061, 266] width 12 height 12
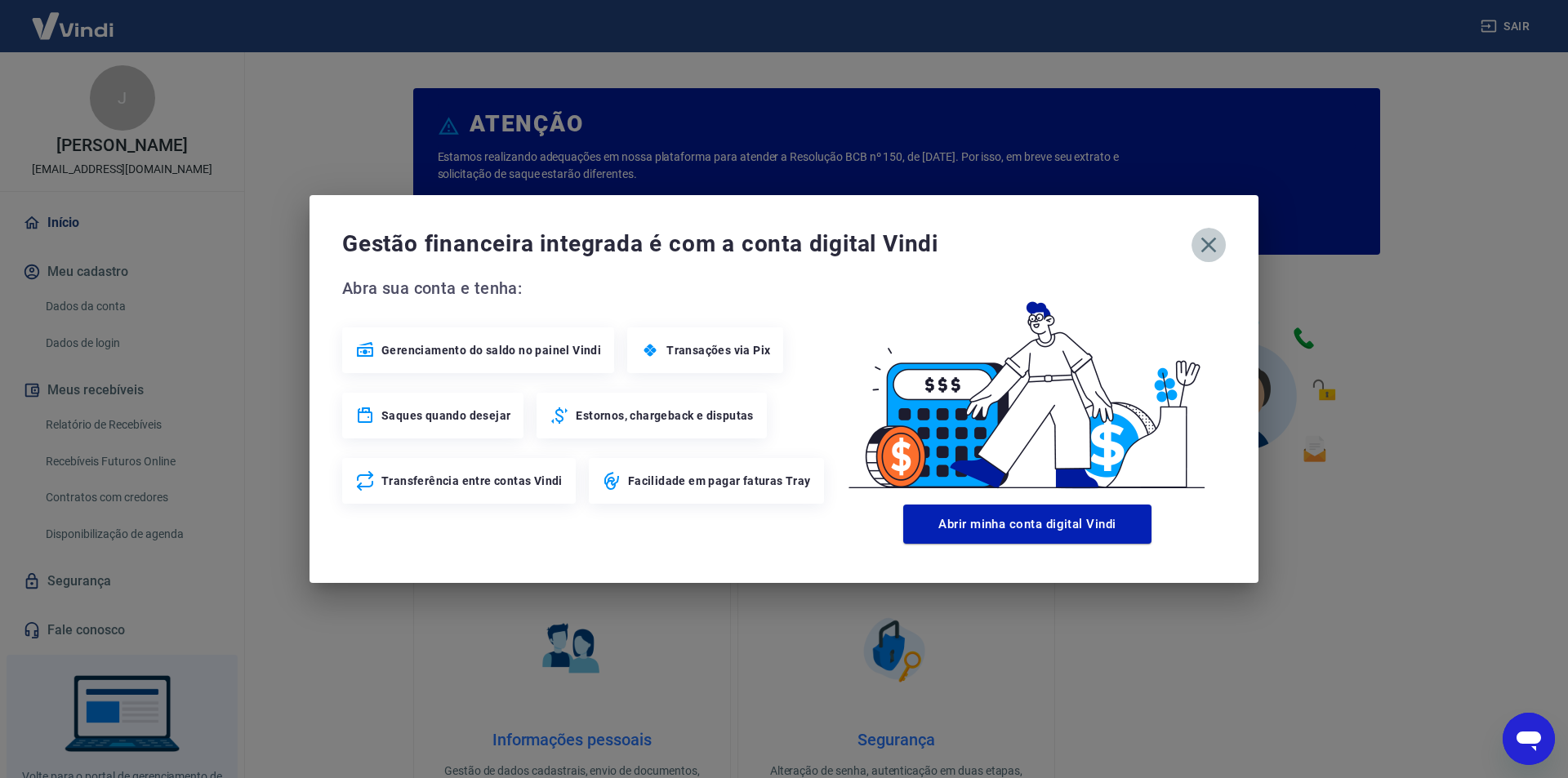
click at [1199, 239] on icon "button" at bounding box center [1208, 244] width 26 height 26
